Goal: Information Seeking & Learning: Learn about a topic

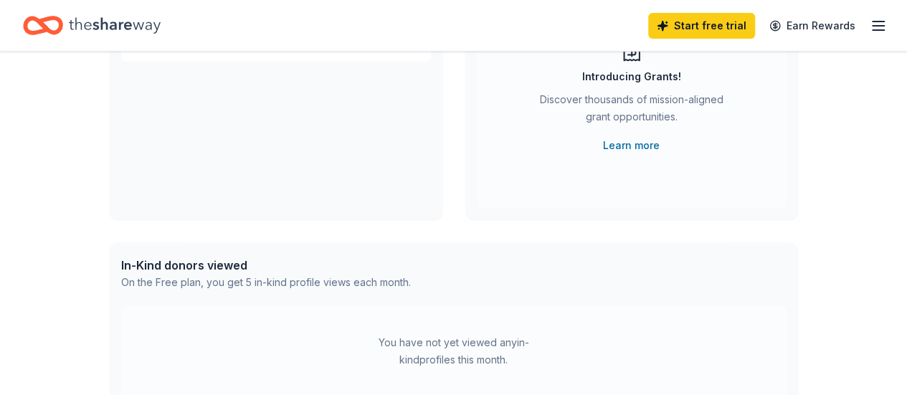
scroll to position [189, 0]
click at [645, 145] on link "Learn more" at bounding box center [631, 143] width 57 height 17
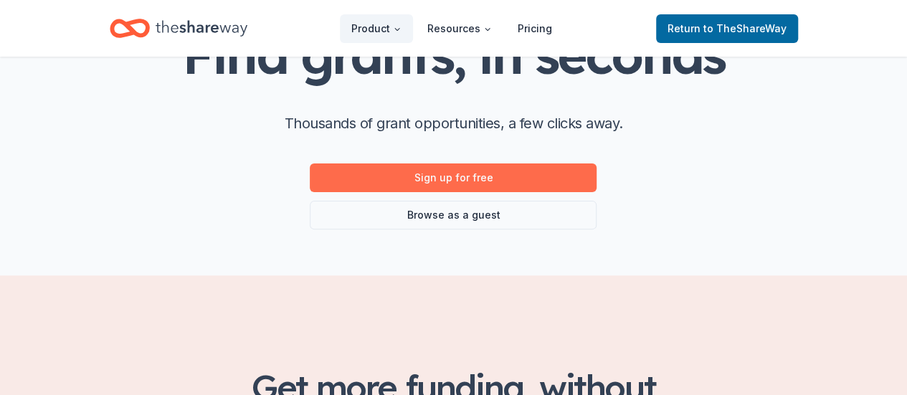
scroll to position [126, 0]
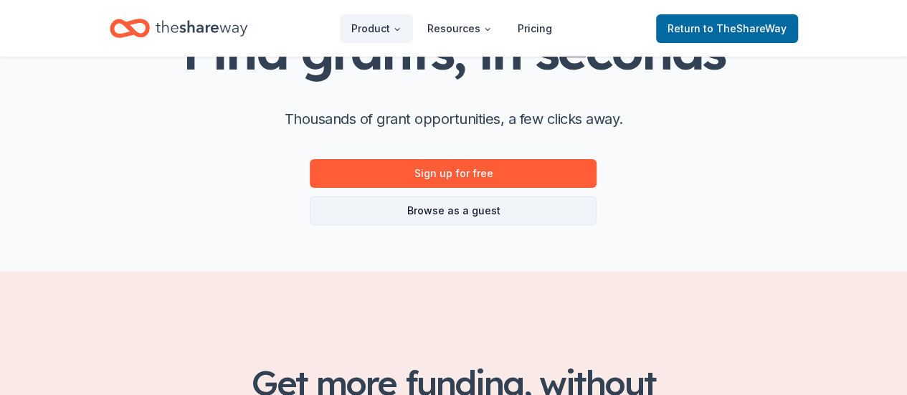
click at [421, 211] on link "Browse as a guest" at bounding box center [453, 210] width 287 height 29
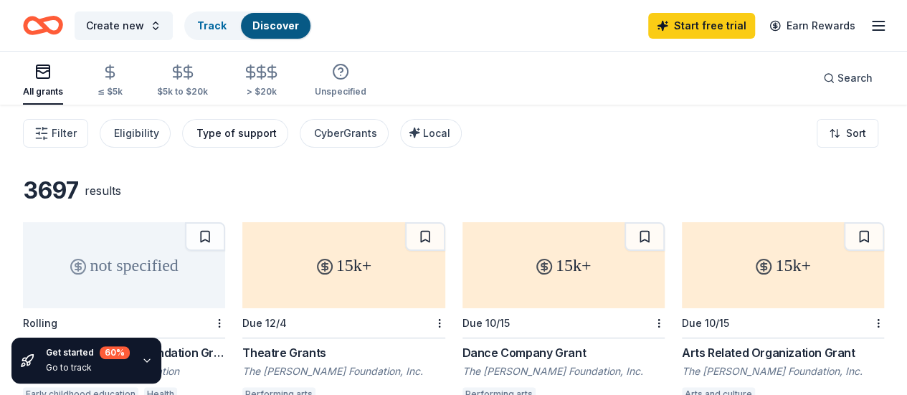
click at [275, 133] on div "Type of support" at bounding box center [236, 133] width 80 height 17
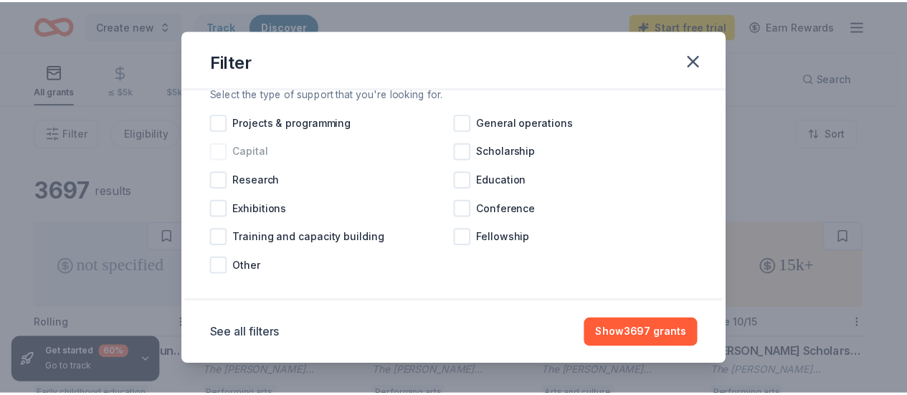
scroll to position [61, 0]
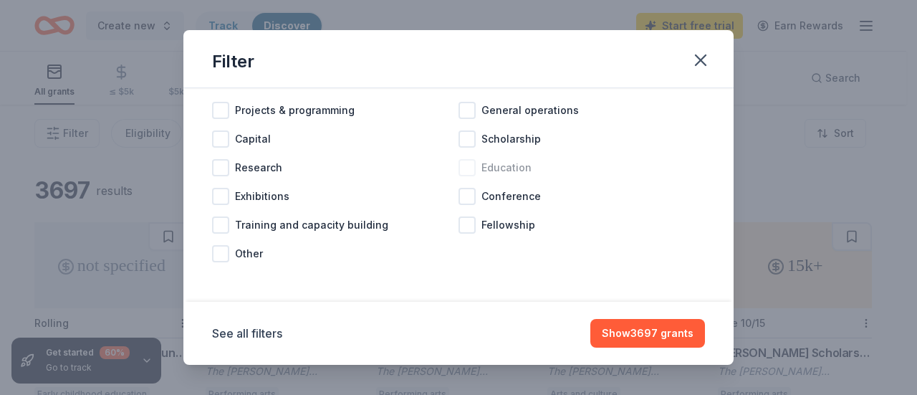
click at [459, 173] on div at bounding box center [467, 167] width 17 height 17
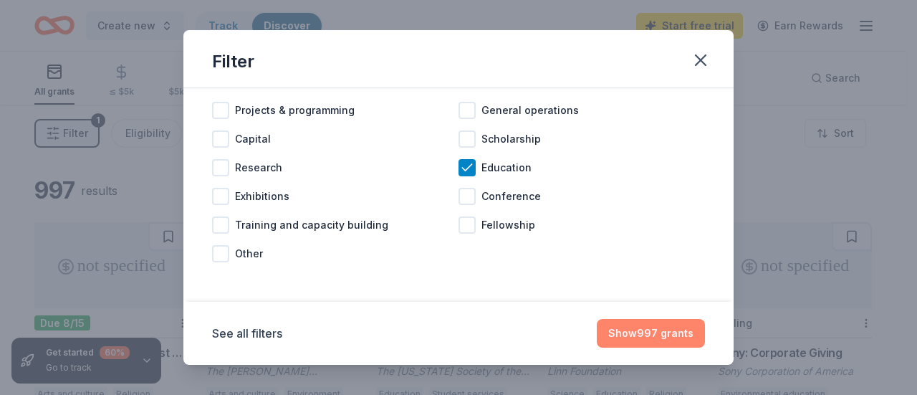
click at [640, 330] on button "Show 997 grants" at bounding box center [651, 333] width 108 height 29
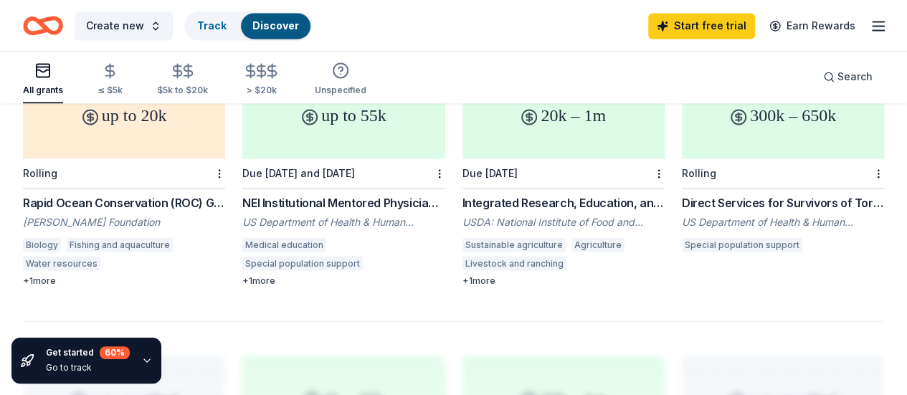
scroll to position [1148, 0]
